Goal: Task Accomplishment & Management: Complete application form

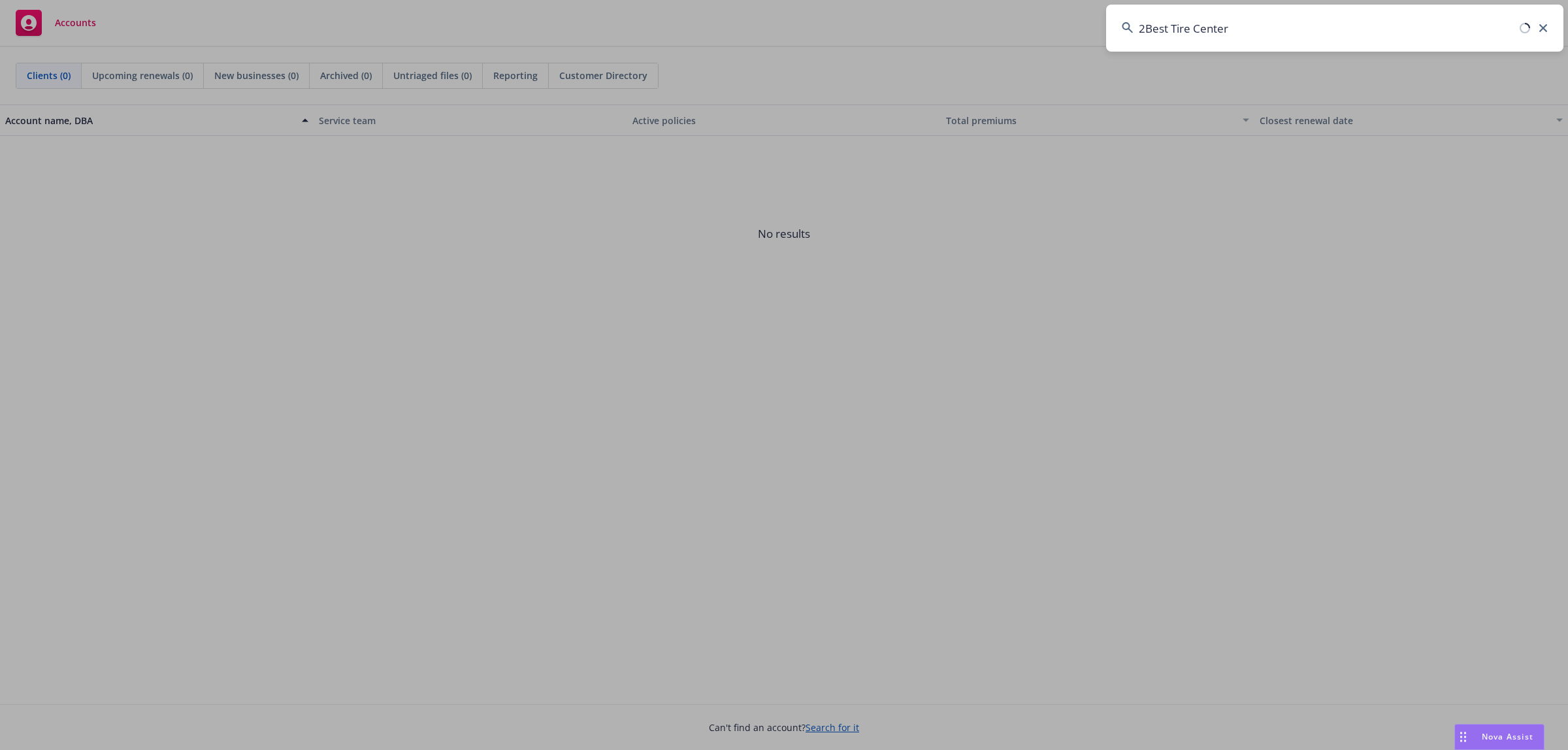
type input "Best Tire Center"
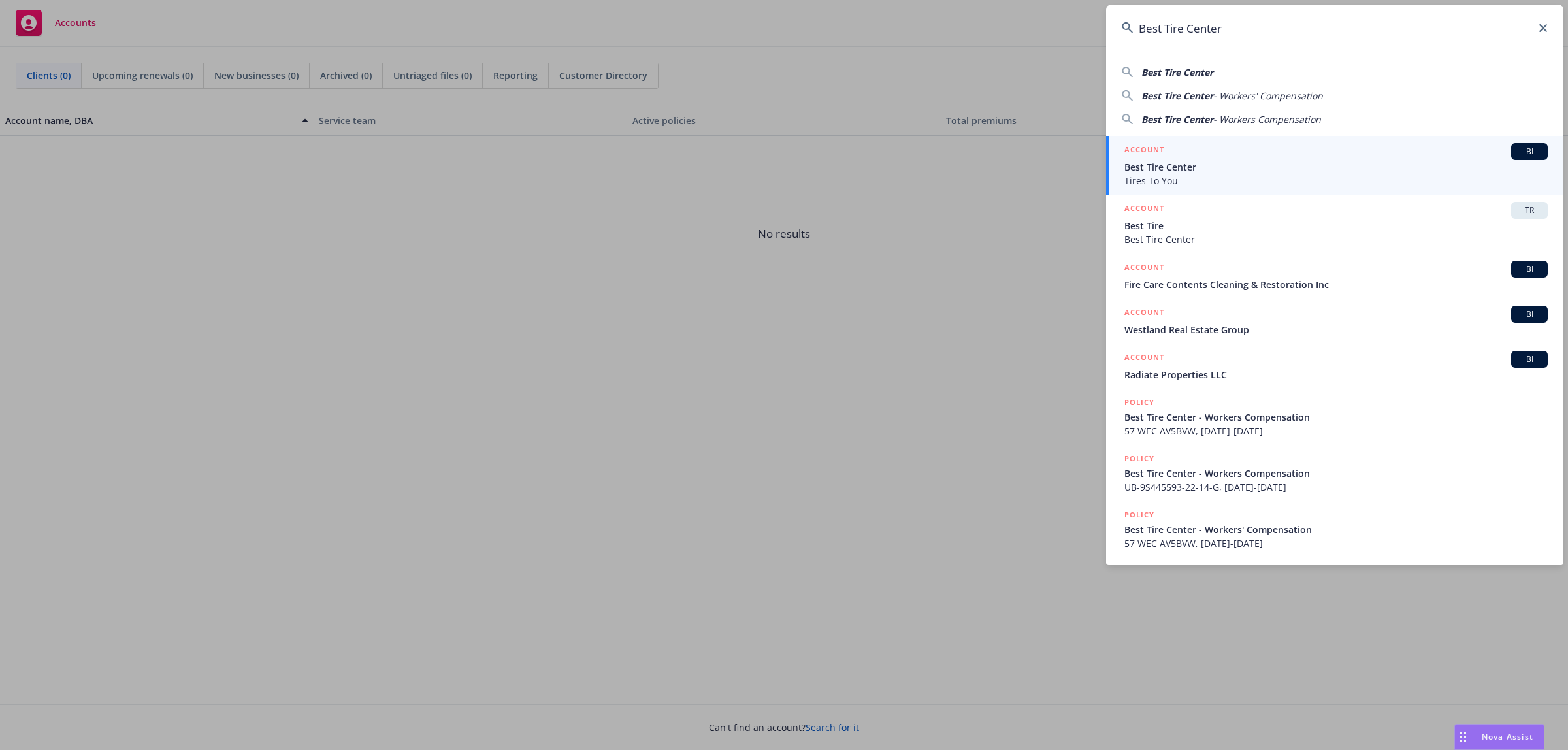
click at [1318, 170] on span "Best Tire Center" at bounding box center [1336, 167] width 423 height 14
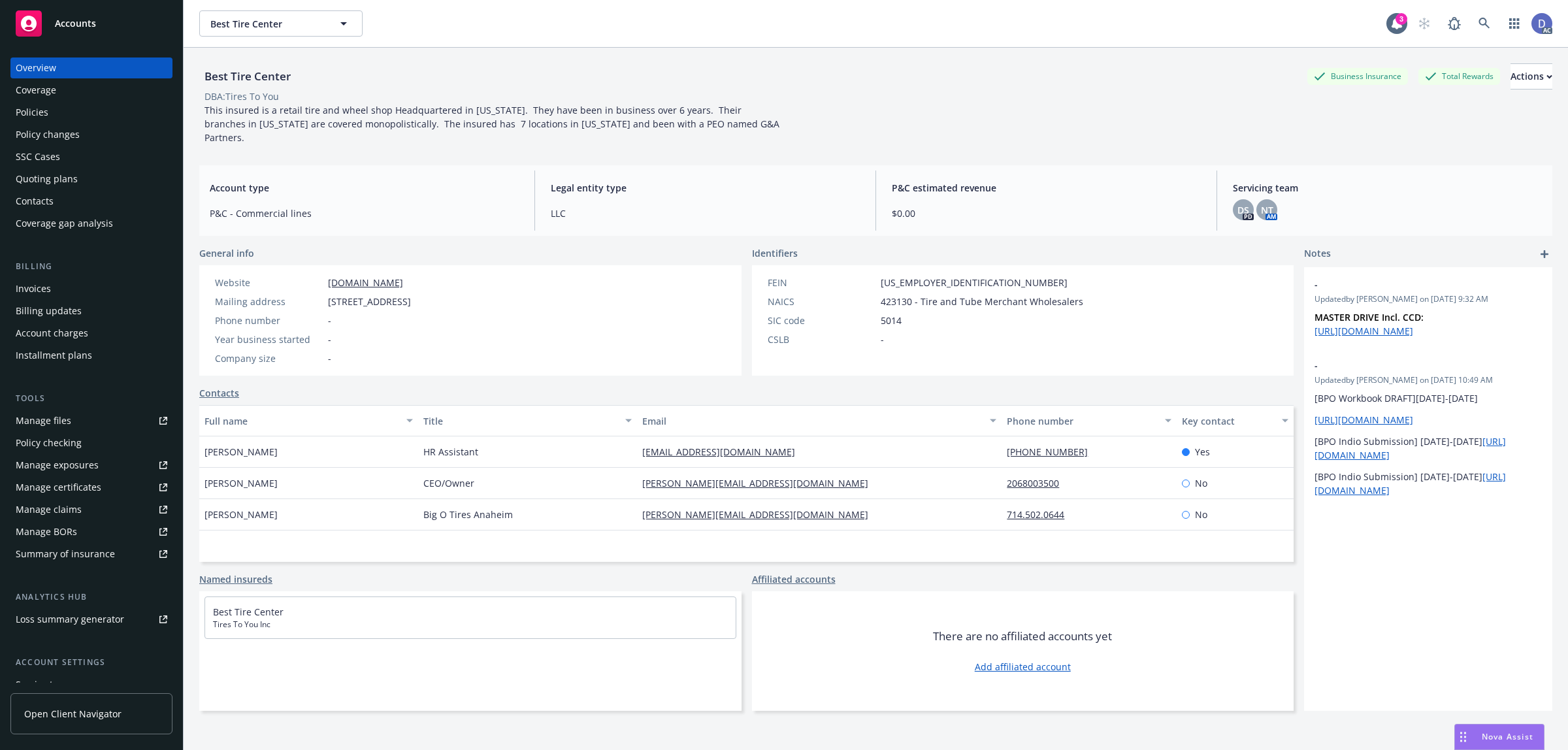
click at [77, 509] on div "Manage claims" at bounding box center [49, 509] width 66 height 21
click at [77, 415] on link "Manage files" at bounding box center [91, 421] width 162 height 21
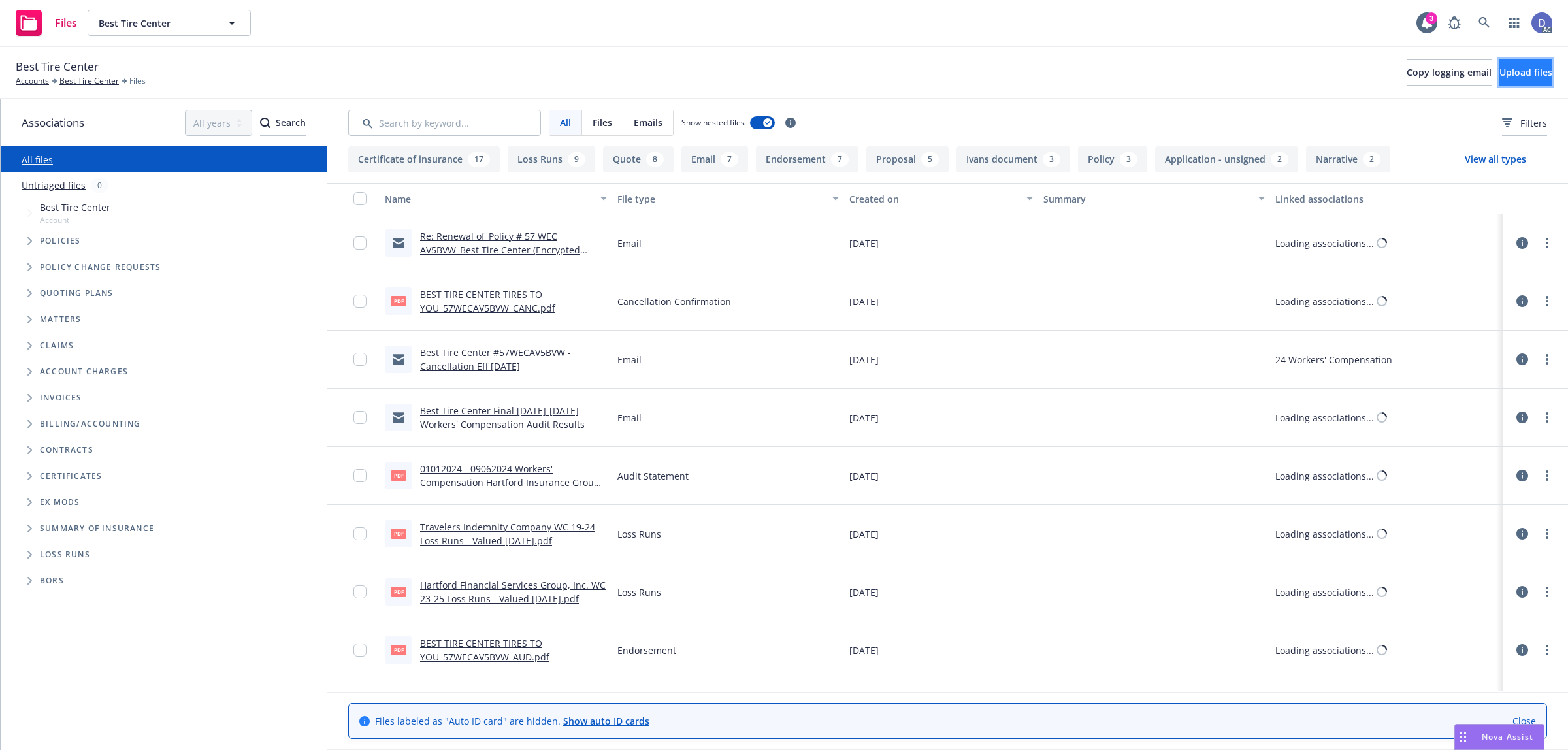
click at [1522, 69] on span "Upload files" at bounding box center [1525, 72] width 53 height 12
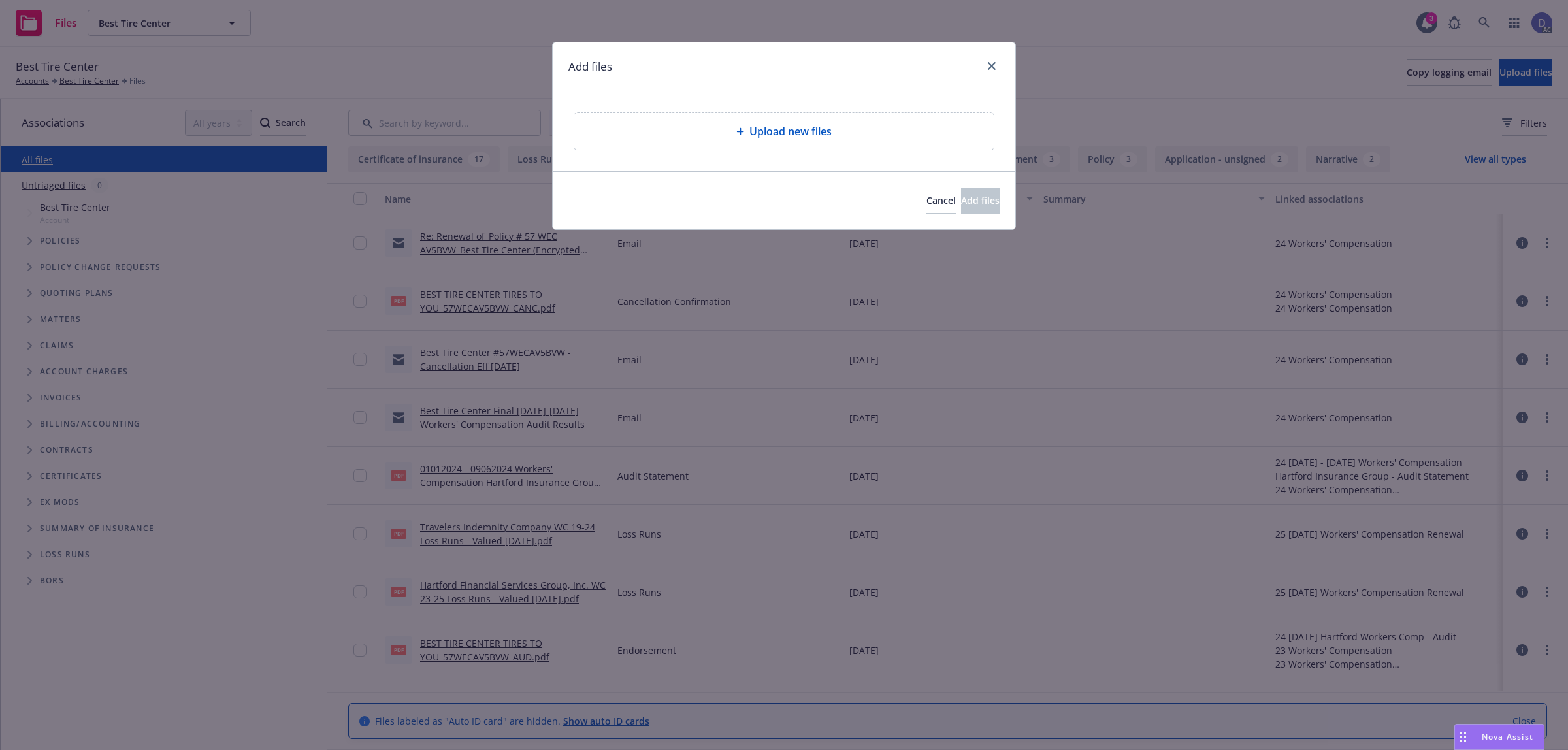
click at [807, 125] on span "Upload new files" at bounding box center [790, 131] width 82 height 16
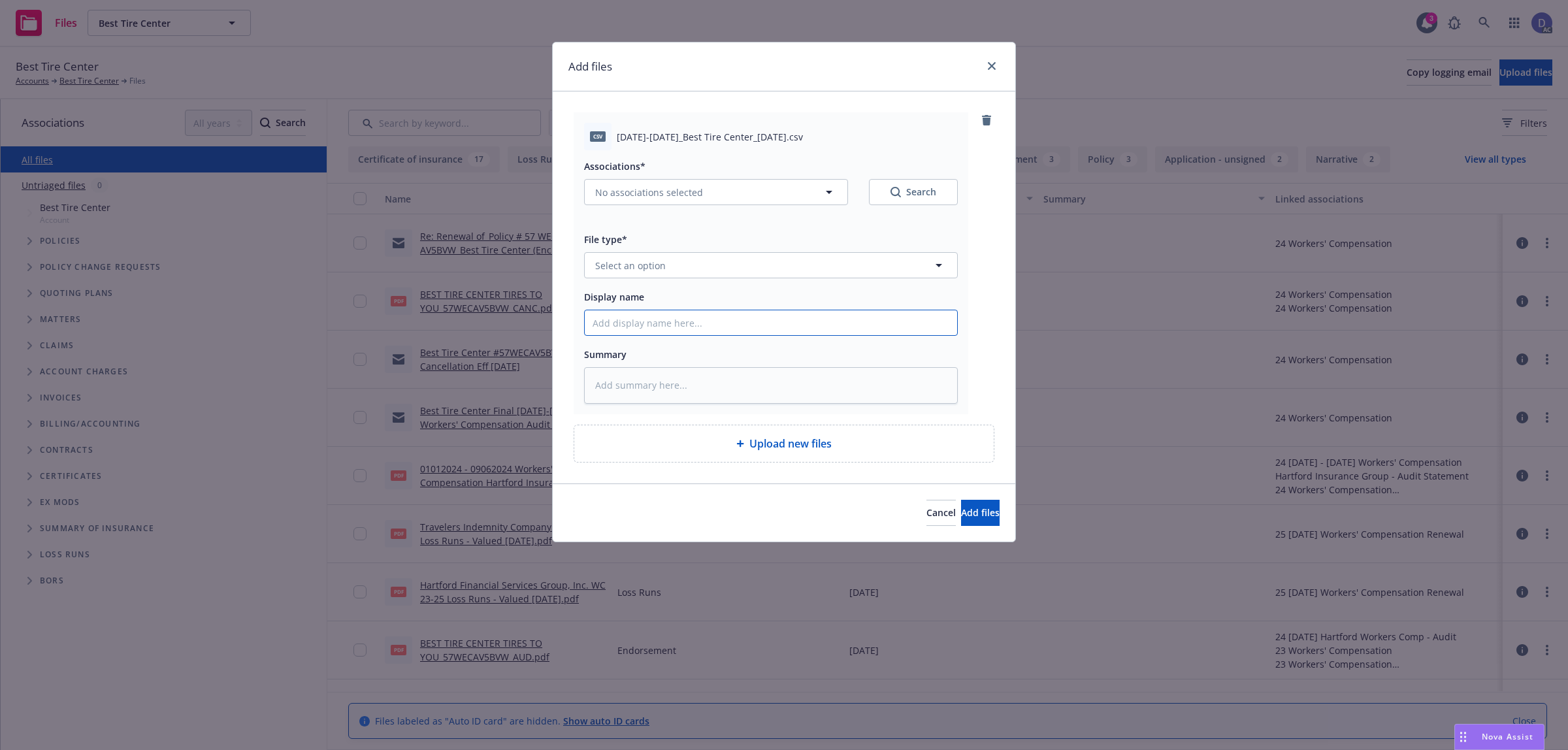
drag, startPoint x: 789, startPoint y: 315, endPoint x: 772, endPoint y: 318, distance: 17.3
click at [789, 315] on input "Display name" at bounding box center [770, 323] width 372 height 25
paste input "2024-2025_Best Tire Center_10-3-2024"
type input "2024-2025_Best Tire Center_10-3-2024"
type textarea "x"
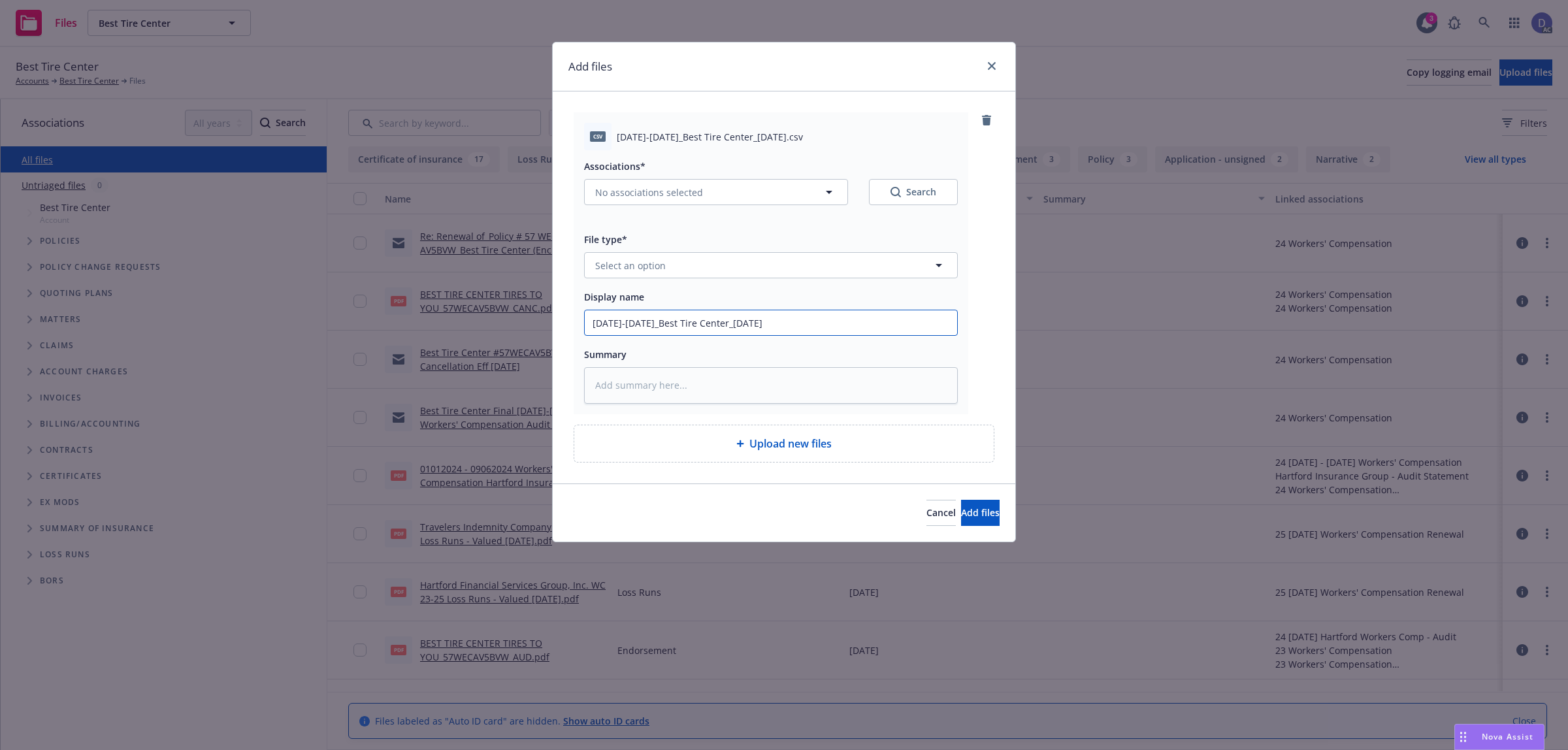
type input "2024-2025_Best Tire Center_10-3-2024"
click at [773, 268] on button "Select an option" at bounding box center [770, 265] width 374 height 26
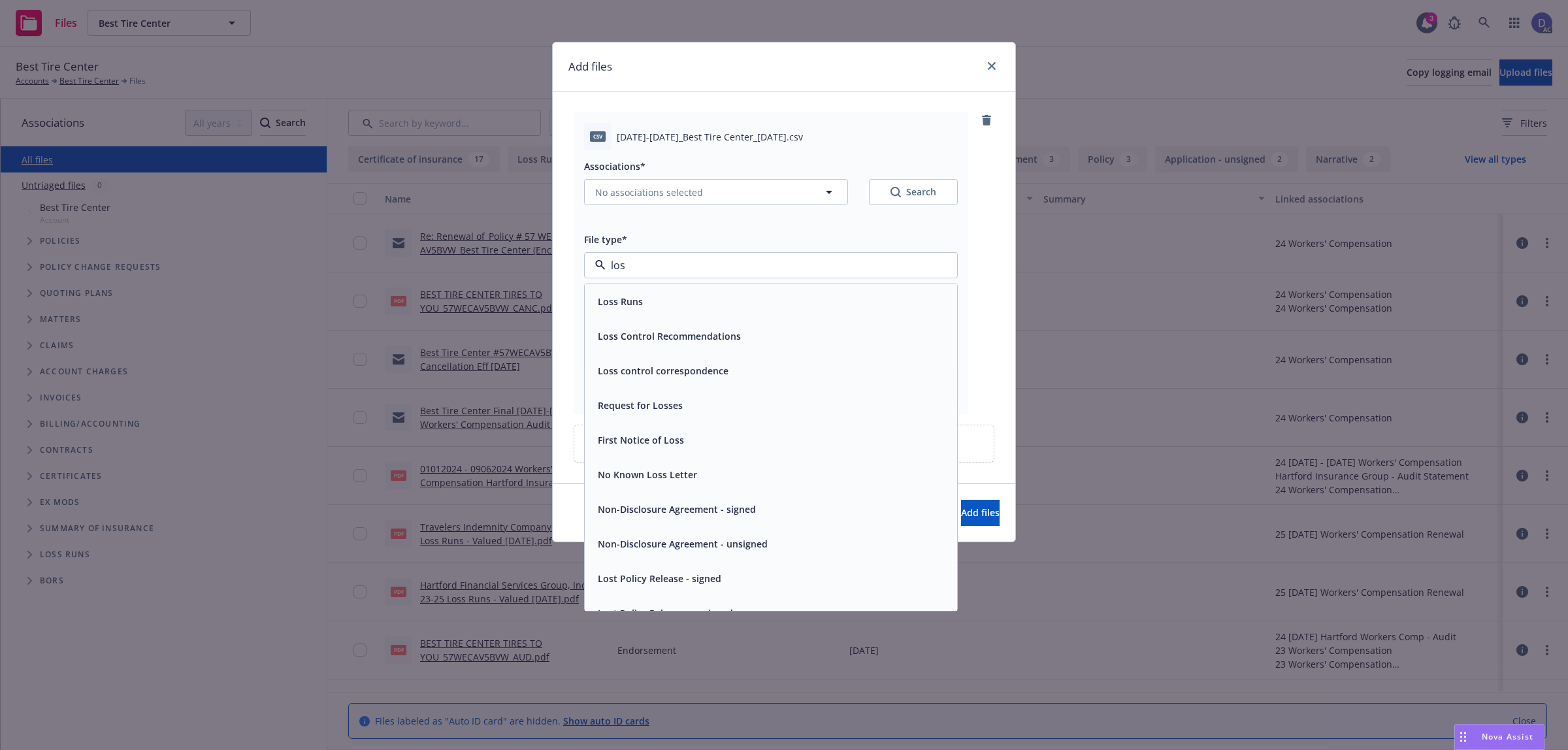
type input "loss"
click at [766, 291] on div "Loss Runs" at bounding box center [770, 302] width 372 height 35
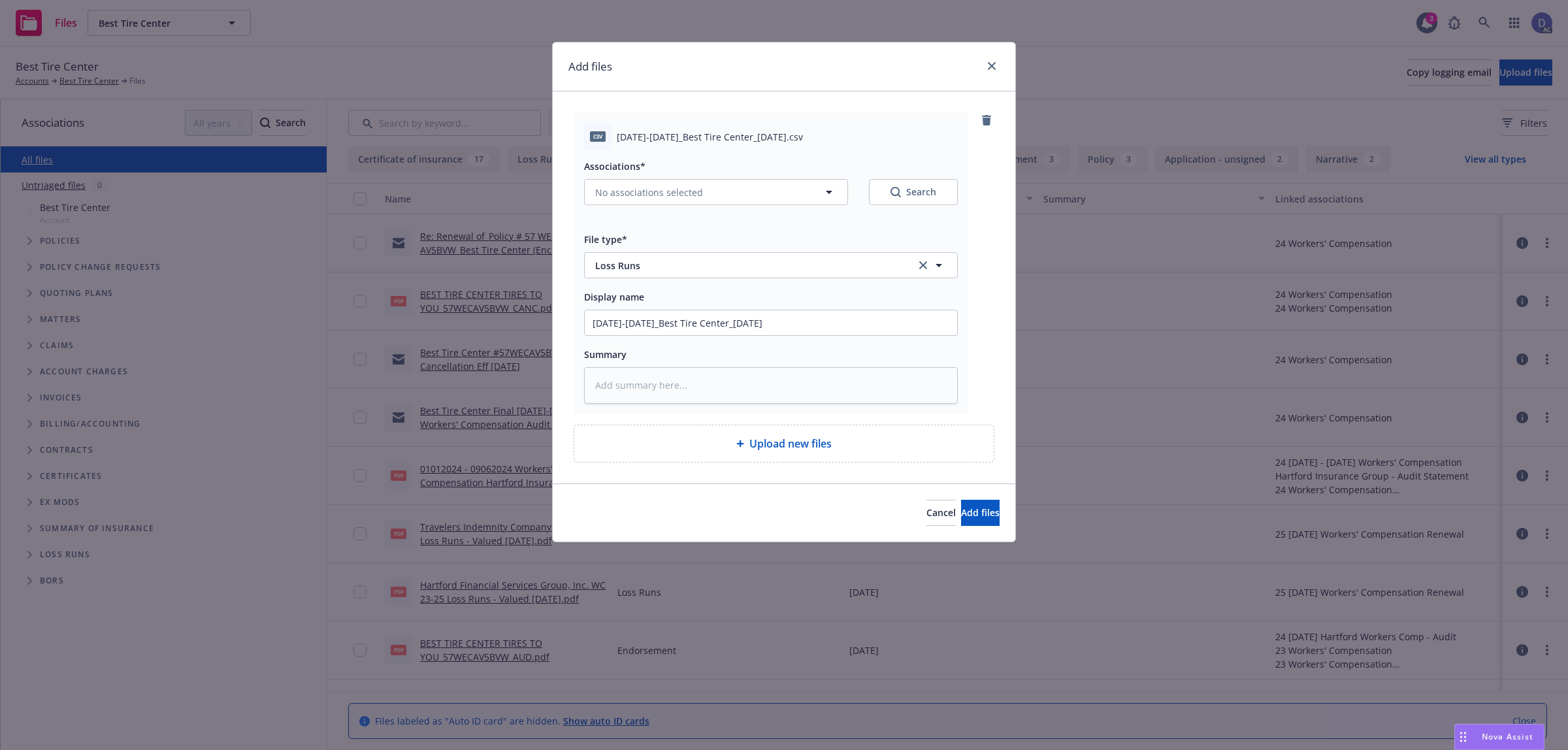
click at [761, 206] on div "Associations* No associations selected Search" at bounding box center [770, 190] width 374 height 63
click at [831, 192] on icon "button" at bounding box center [829, 192] width 16 height 16
type textarea "x"
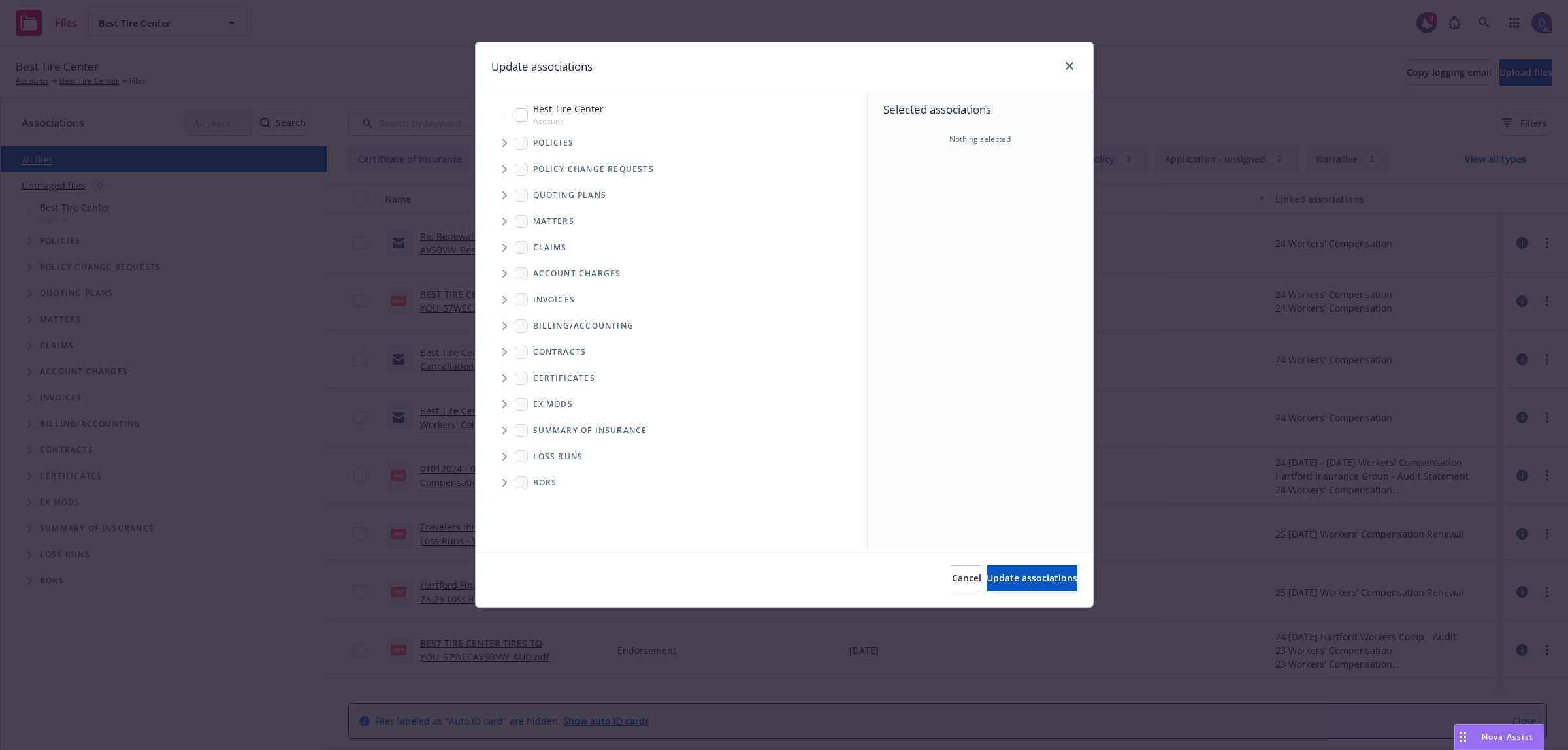
click at [510, 141] on span "Tree Example" at bounding box center [504, 143] width 21 height 21
click at [539, 180] on input "Tree Example" at bounding box center [538, 176] width 13 height 13
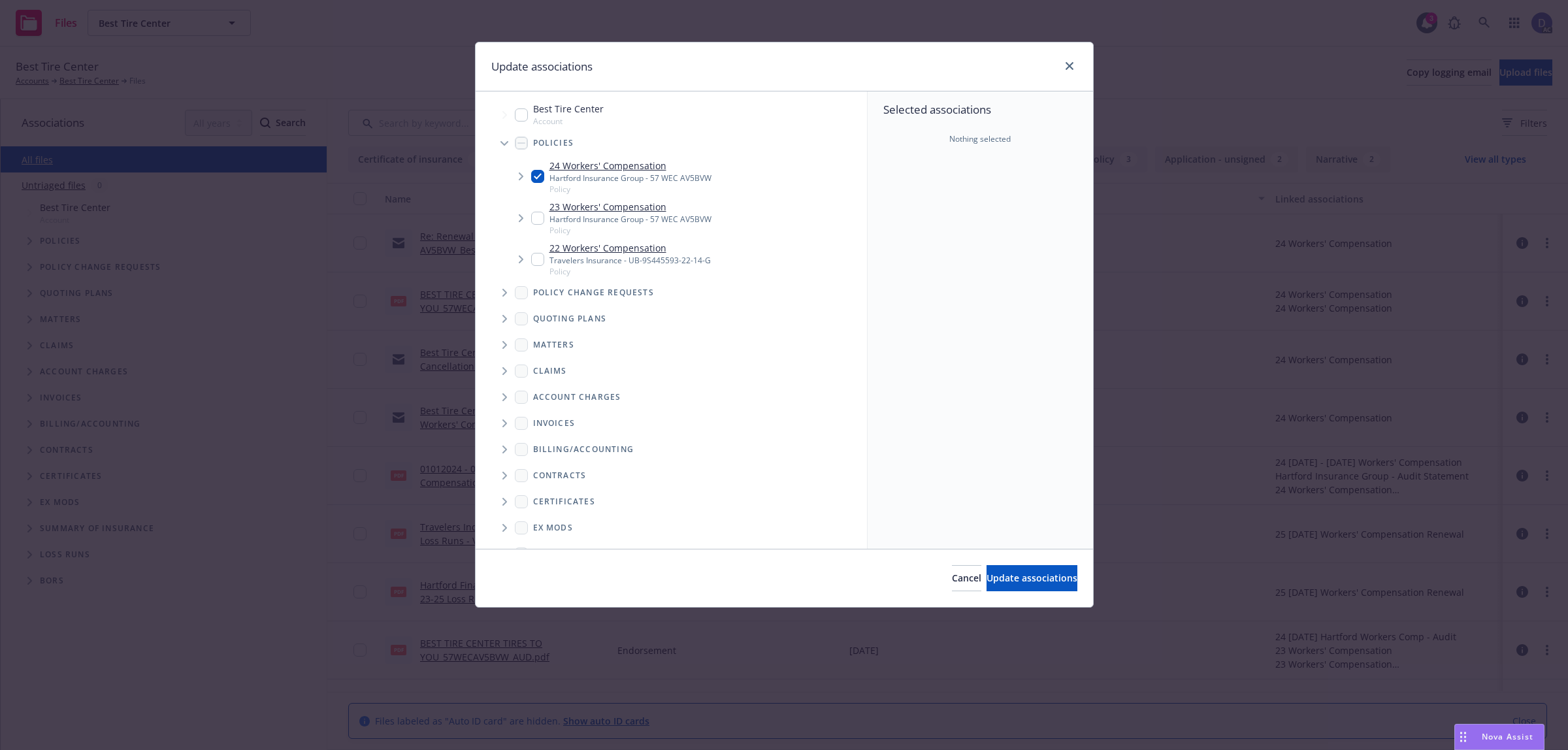
checkbox input "true"
click at [997, 583] on span "Update associations" at bounding box center [1032, 577] width 91 height 12
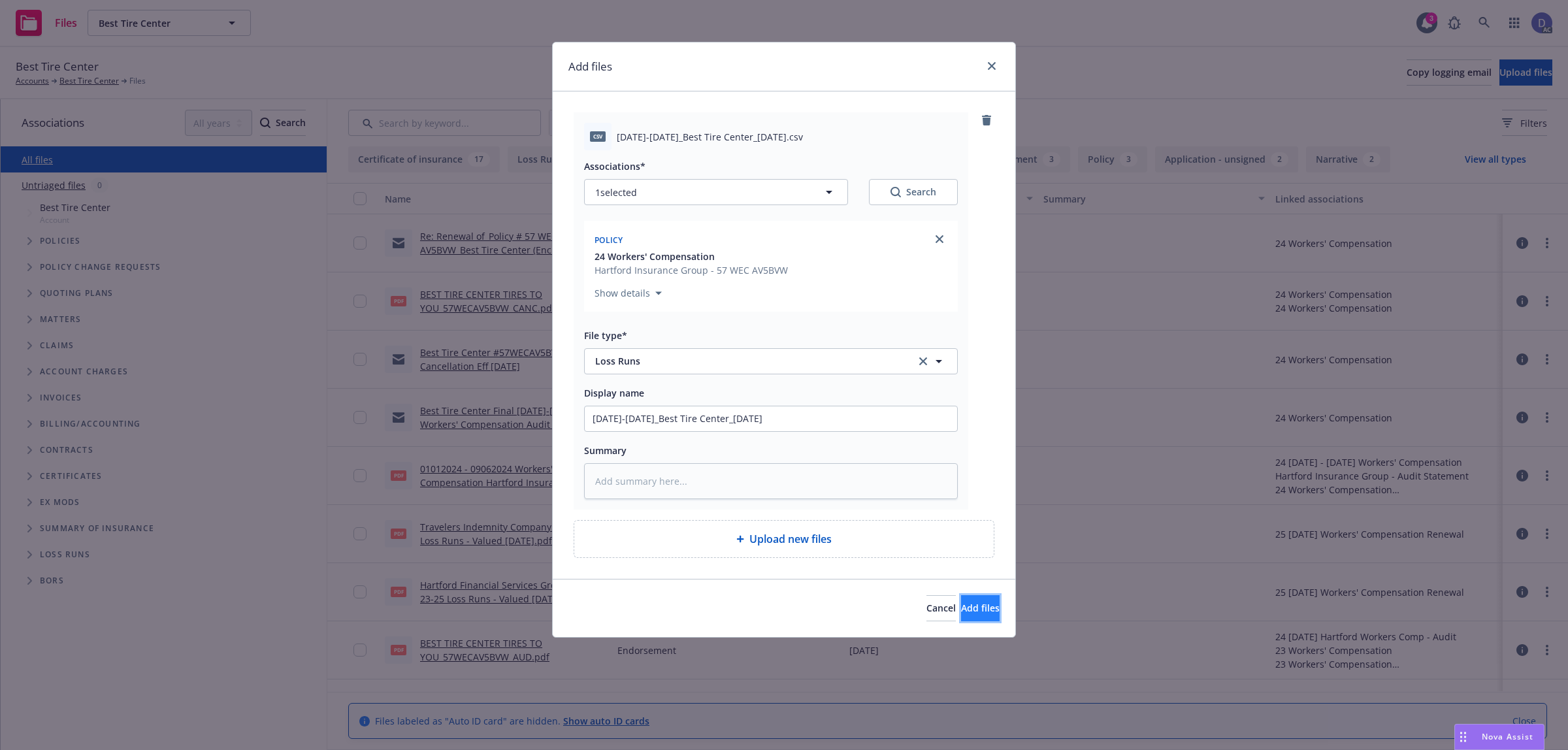
click at [985, 615] on button "Add files" at bounding box center [980, 609] width 39 height 26
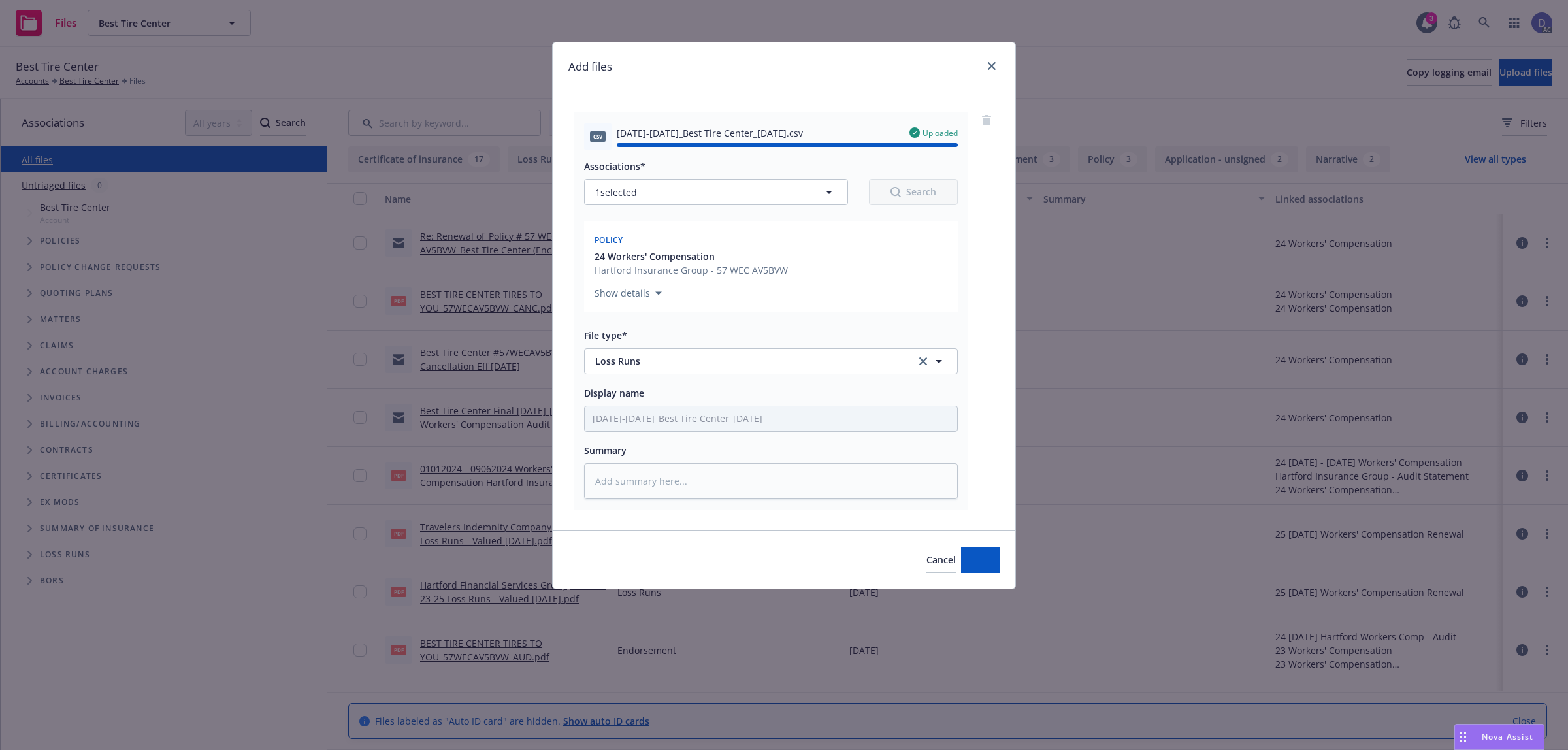
type textarea "x"
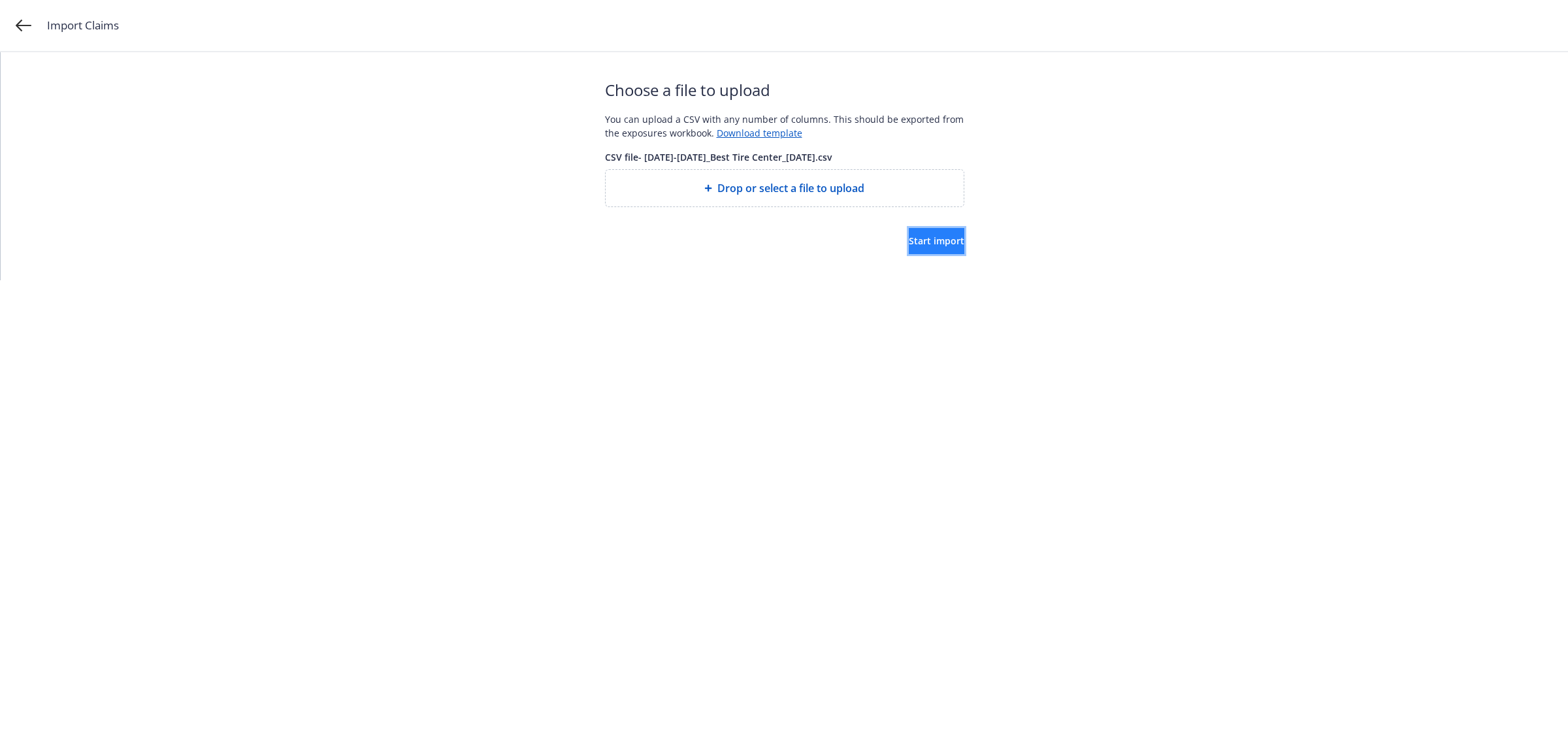
click at [925, 238] on span "Start import" at bounding box center [936, 241] width 55 height 12
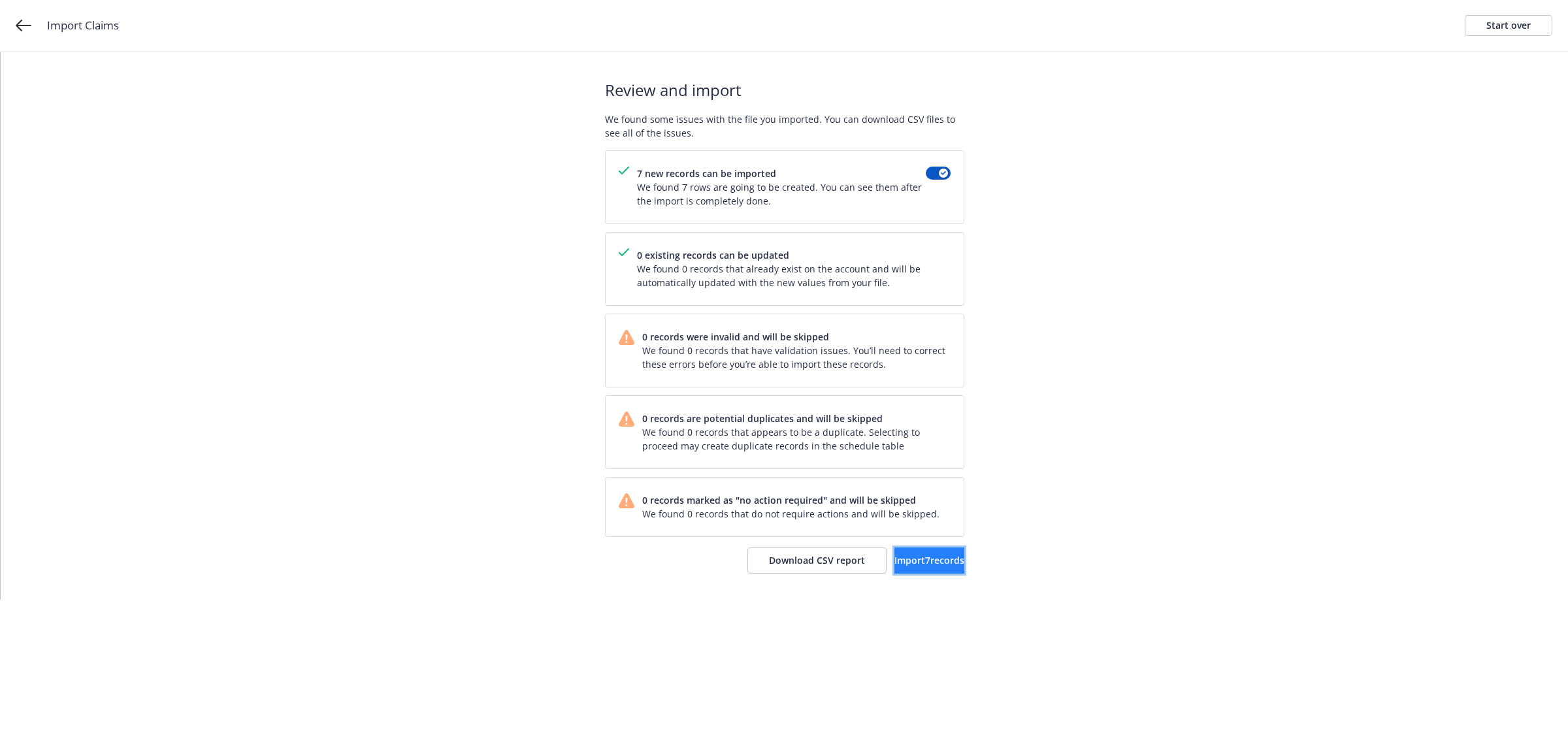
click at [894, 560] on span "Import 7 records" at bounding box center [929, 560] width 70 height 12
click at [898, 552] on link "View accounts" at bounding box center [910, 560] width 107 height 26
